Goal: Task Accomplishment & Management: Manage account settings

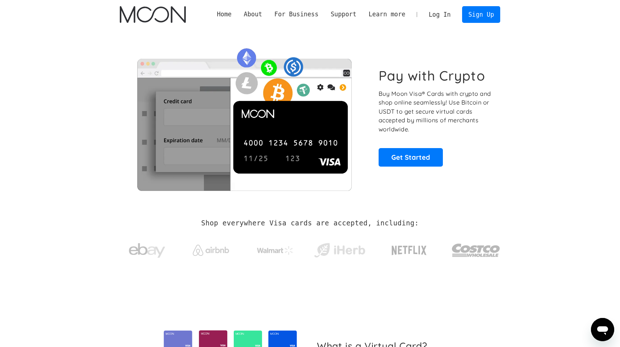
click at [447, 17] on link "Log In" at bounding box center [440, 15] width 34 height 16
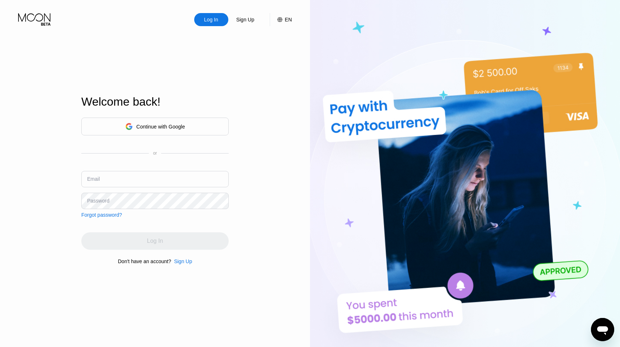
click at [221, 129] on div "Continue with Google" at bounding box center [154, 127] width 147 height 18
